Goal: Check status: Check status

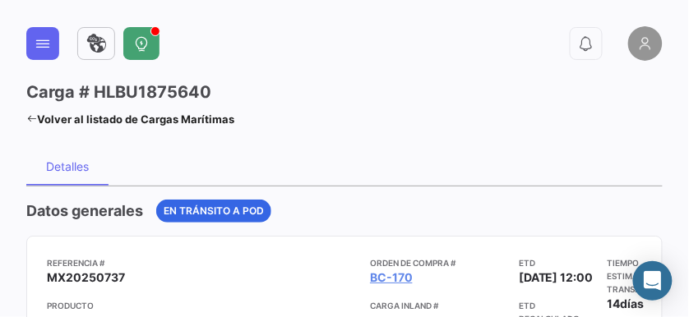
click at [108, 54] on link at bounding box center [96, 43] width 38 height 33
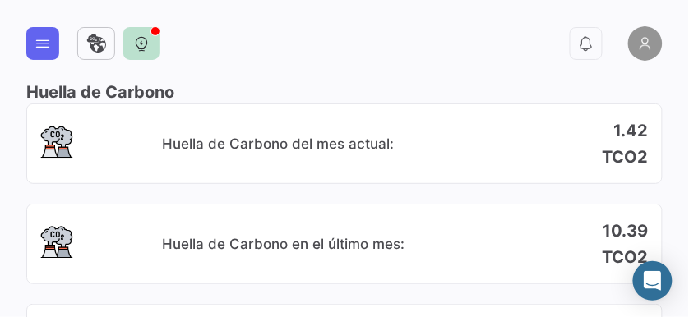
click at [149, 48] on button at bounding box center [141, 43] width 36 height 33
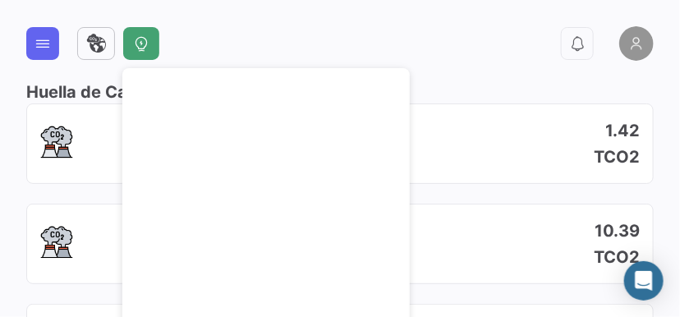
click at [43, 45] on icon at bounding box center [43, 43] width 16 height 16
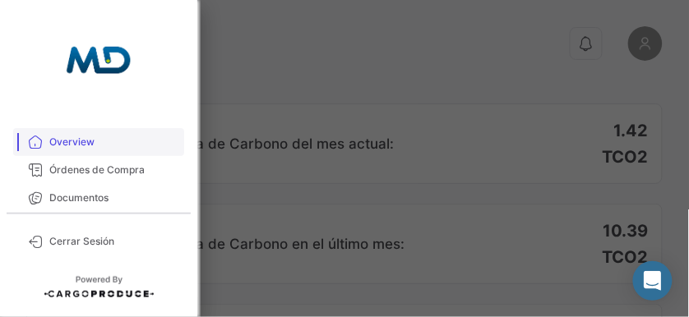
click at [132, 145] on span "Overview" at bounding box center [113, 142] width 128 height 15
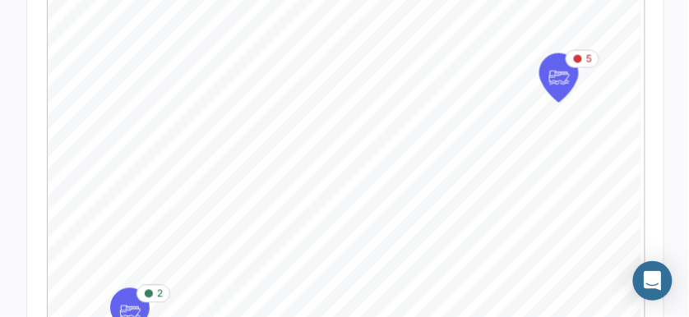
scroll to position [547, 0]
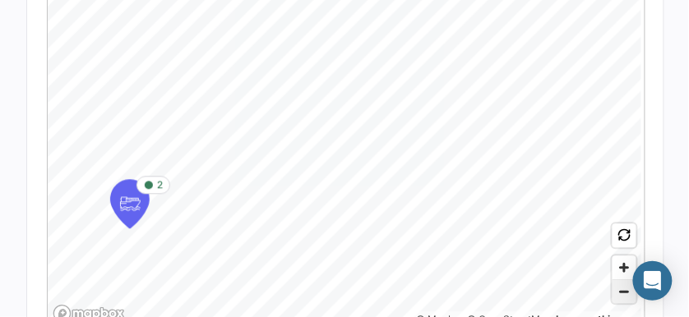
click at [625, 297] on span "Zoom out" at bounding box center [624, 291] width 24 height 23
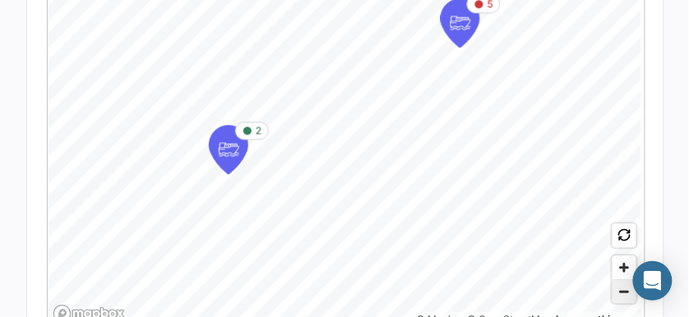
click at [625, 297] on span "Zoom out" at bounding box center [624, 291] width 24 height 23
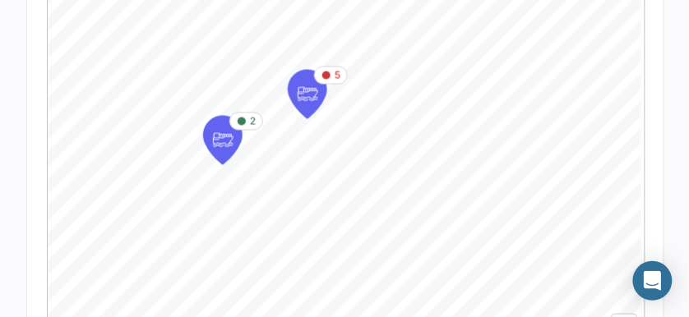
scroll to position [438, 0]
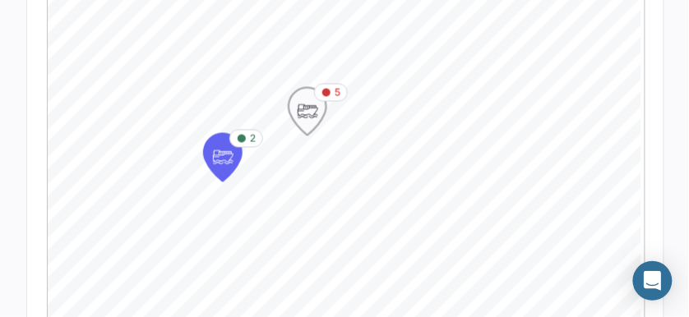
click at [325, 96] on icon "Map marker" at bounding box center [326, 93] width 10 height 10
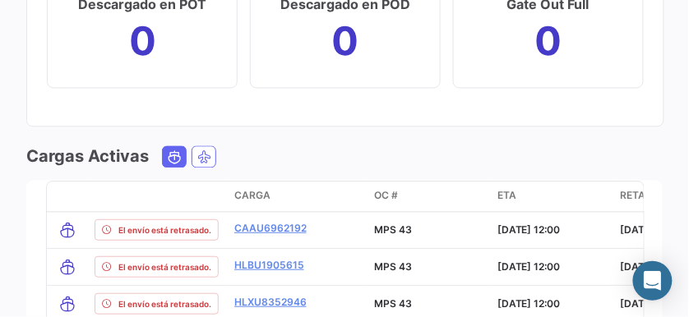
scroll to position [1656, 0]
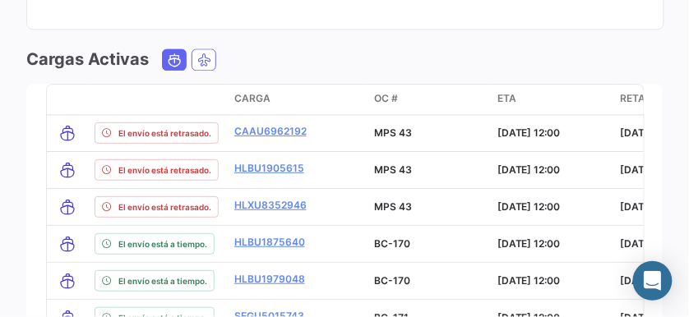
click at [434, 50] on div "Cargas Activas" at bounding box center [344, 59] width 636 height 23
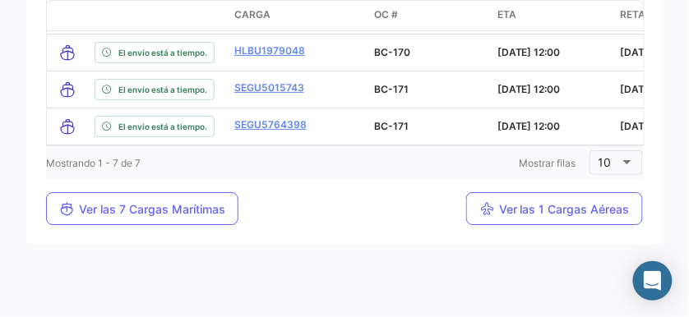
scroll to position [1893, 0]
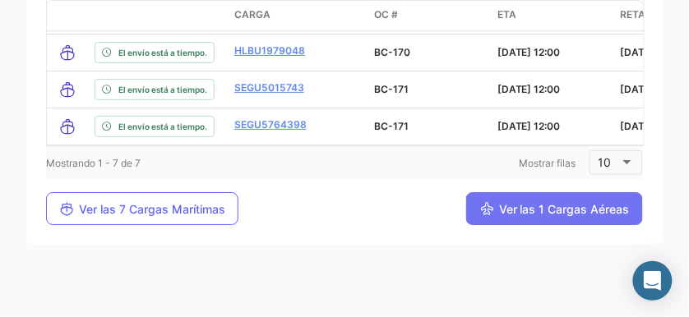
click at [546, 209] on span "Ver las 1 Cargas Aéreas" at bounding box center [554, 209] width 150 height 14
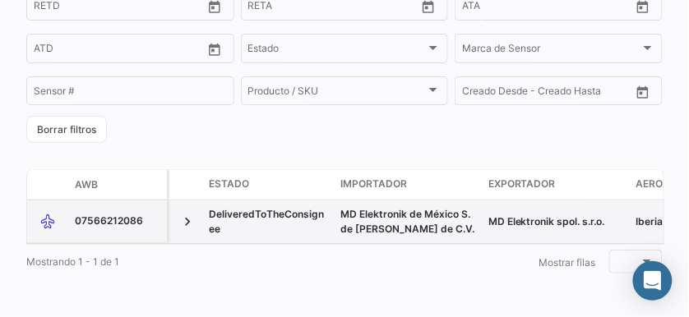
scroll to position [339, 0]
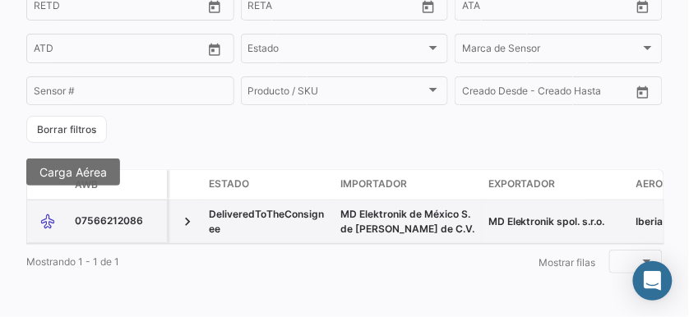
click at [46, 212] on icon at bounding box center [47, 222] width 16 height 35
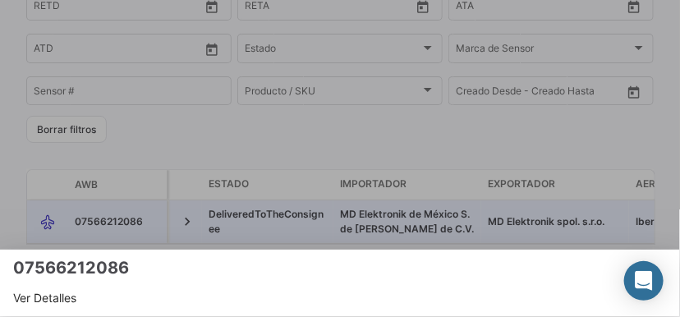
click at [61, 302] on span "Ver Detalles" at bounding box center [340, 298] width 654 height 20
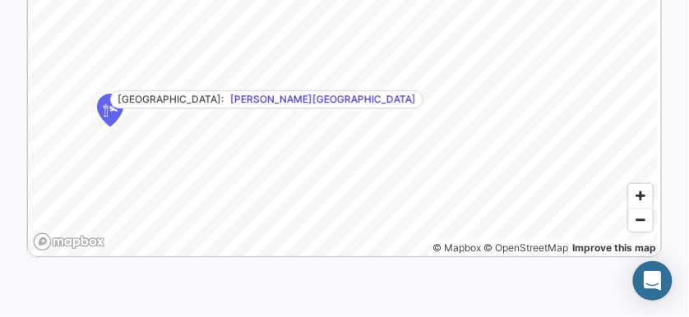
scroll to position [1004, 0]
